Goal: Task Accomplishment & Management: Complete application form

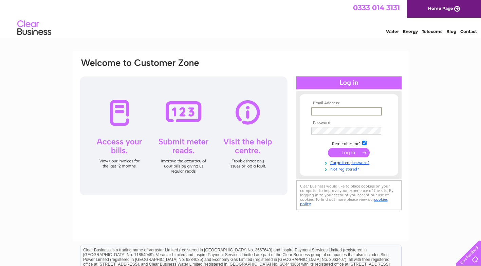
click at [319, 110] on input "text" at bounding box center [346, 111] width 71 height 8
click at [307, 116] on form "Email Address: Password: Remember me?" at bounding box center [349, 136] width 98 height 70
click at [342, 168] on link "Not registered?" at bounding box center [349, 168] width 77 height 6
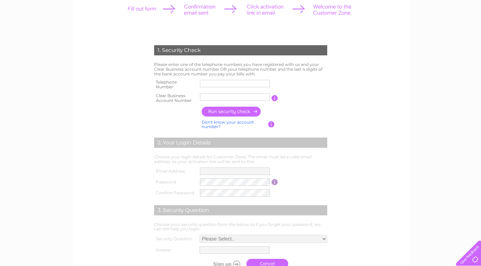
scroll to position [136, 0]
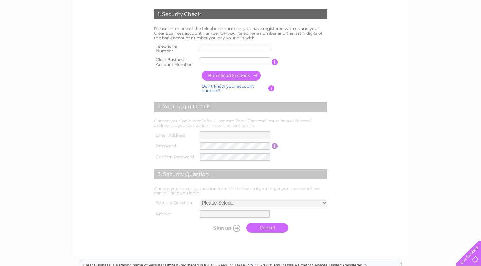
click at [211, 46] on input "text" at bounding box center [235, 47] width 70 height 7
type input "01507609760"
type input "[PERSON_NAME]"
type input "07813879362"
click at [221, 60] on input "[PERSON_NAME]" at bounding box center [235, 61] width 71 height 8
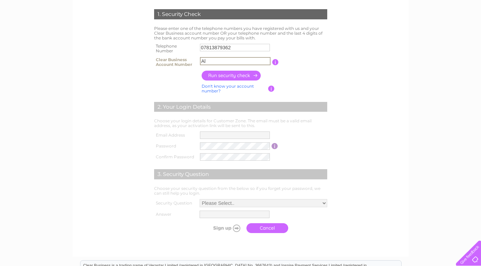
type input "l"
